Goal: Task Accomplishment & Management: Manage account settings

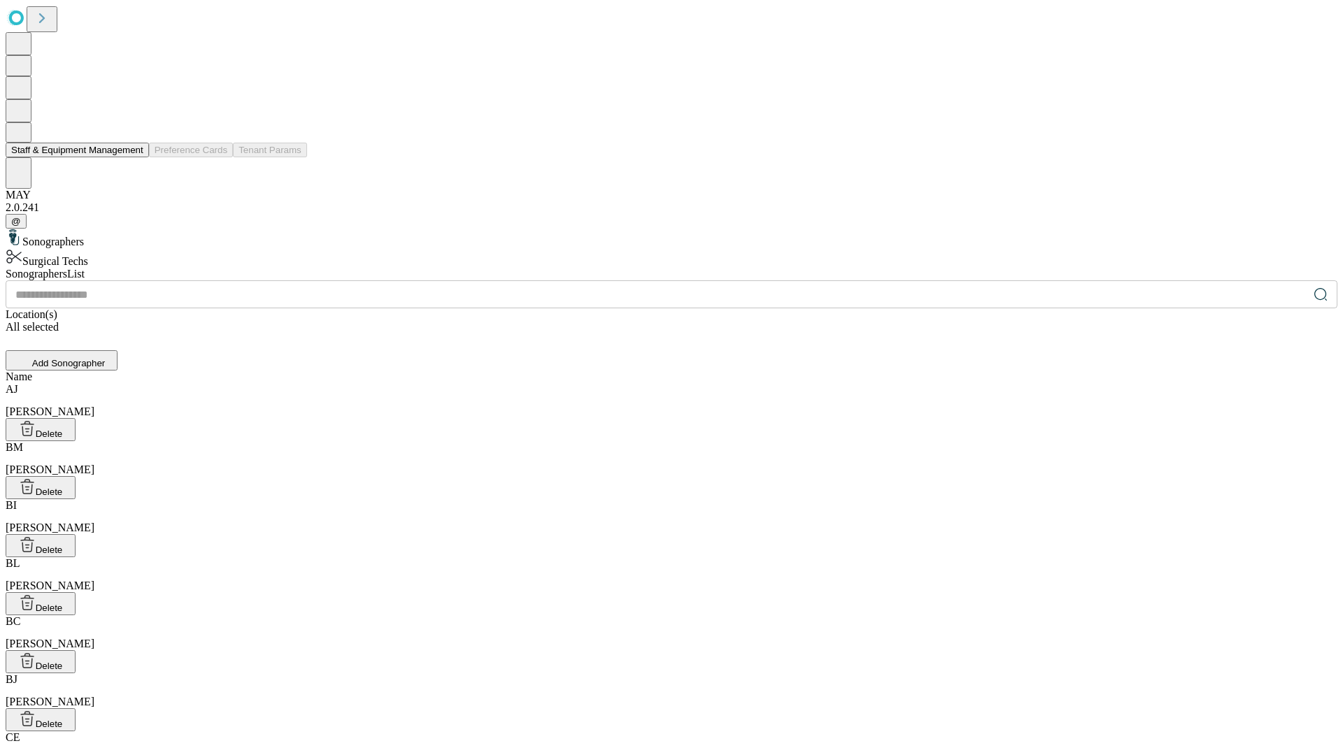
click at [134, 157] on button "Staff & Equipment Management" at bounding box center [77, 150] width 143 height 15
